Goal: Task Accomplishment & Management: Complete application form

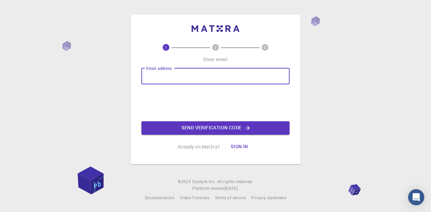
click at [174, 79] on input "Email address" at bounding box center [215, 76] width 148 height 16
type input "dipakpanda75@gmail.com"
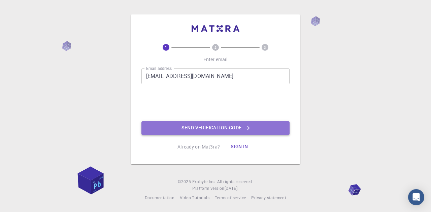
click at [185, 130] on button "Send verification code" at bounding box center [215, 127] width 148 height 13
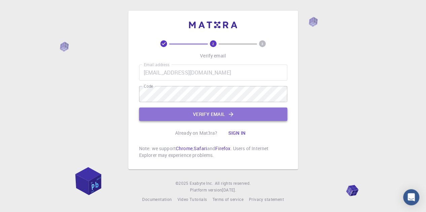
click at [229, 116] on icon "button" at bounding box center [230, 114] width 7 height 7
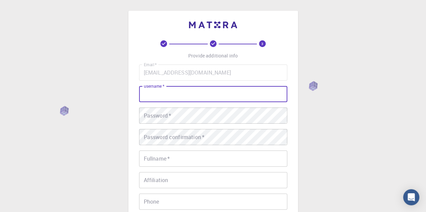
click at [217, 93] on input "username   *" at bounding box center [213, 94] width 148 height 16
drag, startPoint x: 206, startPoint y: 97, endPoint x: 176, endPoint y: 89, distance: 30.8
click at [176, 89] on input "dipakpanda@gmail,com" at bounding box center [213, 94] width 148 height 16
type input "d"
type input "dipakpanda"
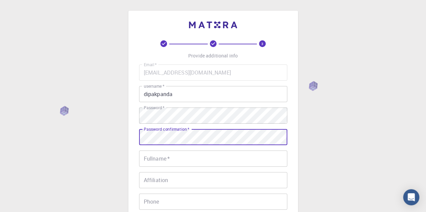
click at [168, 131] on div "Password confirmation   * Password confirmation   *" at bounding box center [213, 137] width 148 height 16
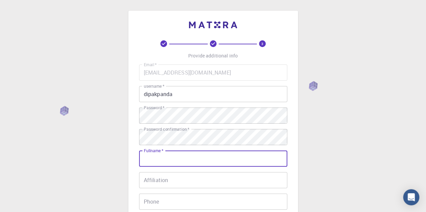
click at [178, 156] on input "Fullname   *" at bounding box center [213, 159] width 148 height 16
type input "Dipak Kumar Panda"
type input "09427005874"
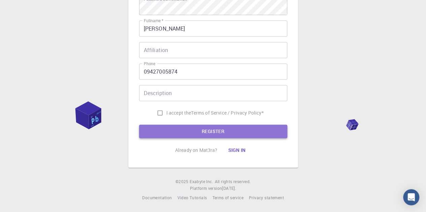
drag, startPoint x: 428, startPoint y: 160, endPoint x: 254, endPoint y: 127, distance: 177.0
click at [254, 127] on button "REGISTER" at bounding box center [213, 131] width 148 height 13
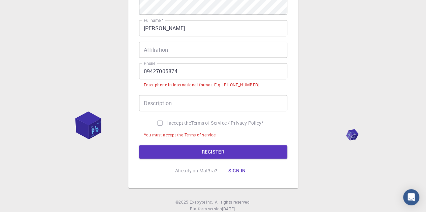
click at [254, 127] on label "I accept the Terms of Service / Privacy Policy *" at bounding box center [208, 123] width 110 height 13
click at [166, 127] on input "I accept the Terms of Service / Privacy Policy *" at bounding box center [159, 123] width 13 height 13
checkbox input "true"
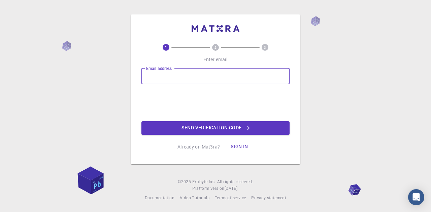
click at [159, 78] on input "Email address" at bounding box center [215, 76] width 148 height 16
type input "dipakpanda75@gmail.com"
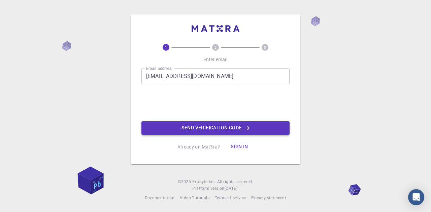
click at [183, 125] on button "Send verification code" at bounding box center [215, 127] width 148 height 13
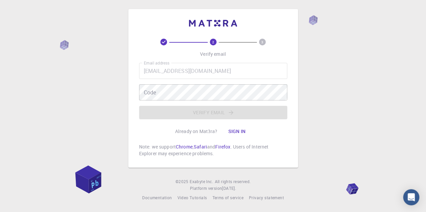
scroll to position [2, 0]
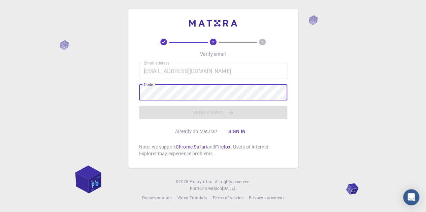
click at [238, 132] on button "Sign in" at bounding box center [236, 131] width 28 height 13
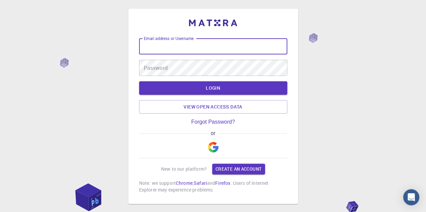
click at [220, 51] on input "Email address or Username" at bounding box center [213, 46] width 148 height 16
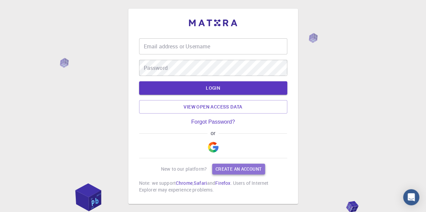
click at [221, 166] on link "Create an account" at bounding box center [238, 169] width 53 height 11
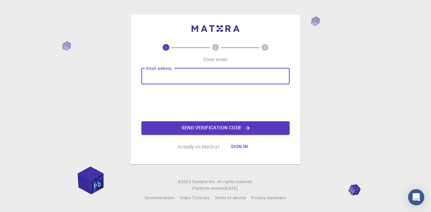
click at [170, 79] on input "Email address" at bounding box center [215, 76] width 148 height 16
type input "dipakpanda75@gmail.com"
click at [199, 130] on button "Send verification code" at bounding box center [215, 127] width 148 height 13
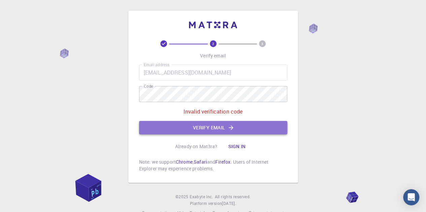
click at [204, 129] on button "Verify email" at bounding box center [213, 127] width 148 height 13
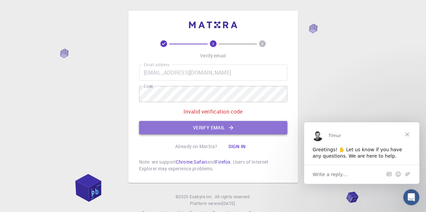
click at [193, 126] on button "Verify email" at bounding box center [213, 127] width 148 height 13
